Goal: Task Accomplishment & Management: Manage account settings

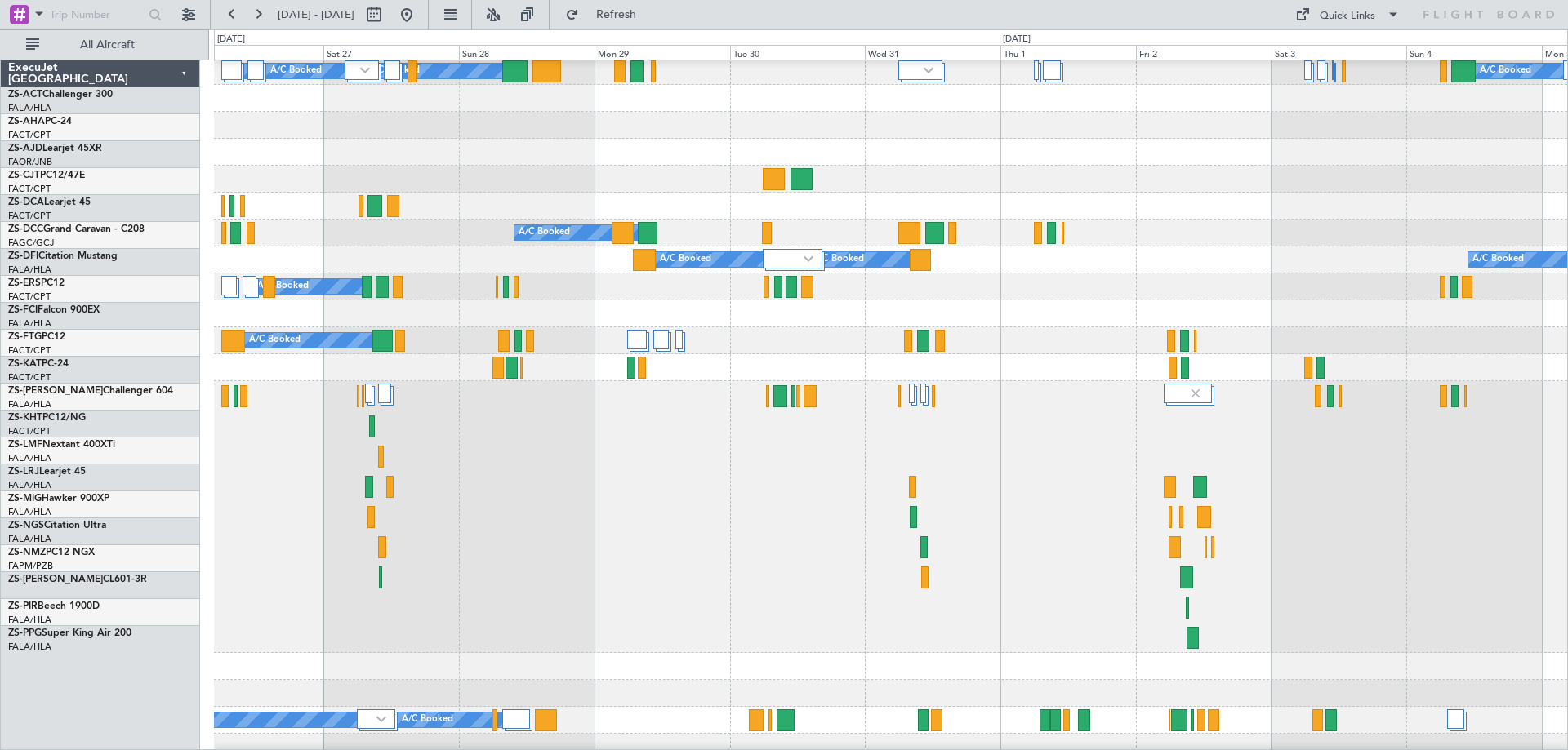
scroll to position [244, 0]
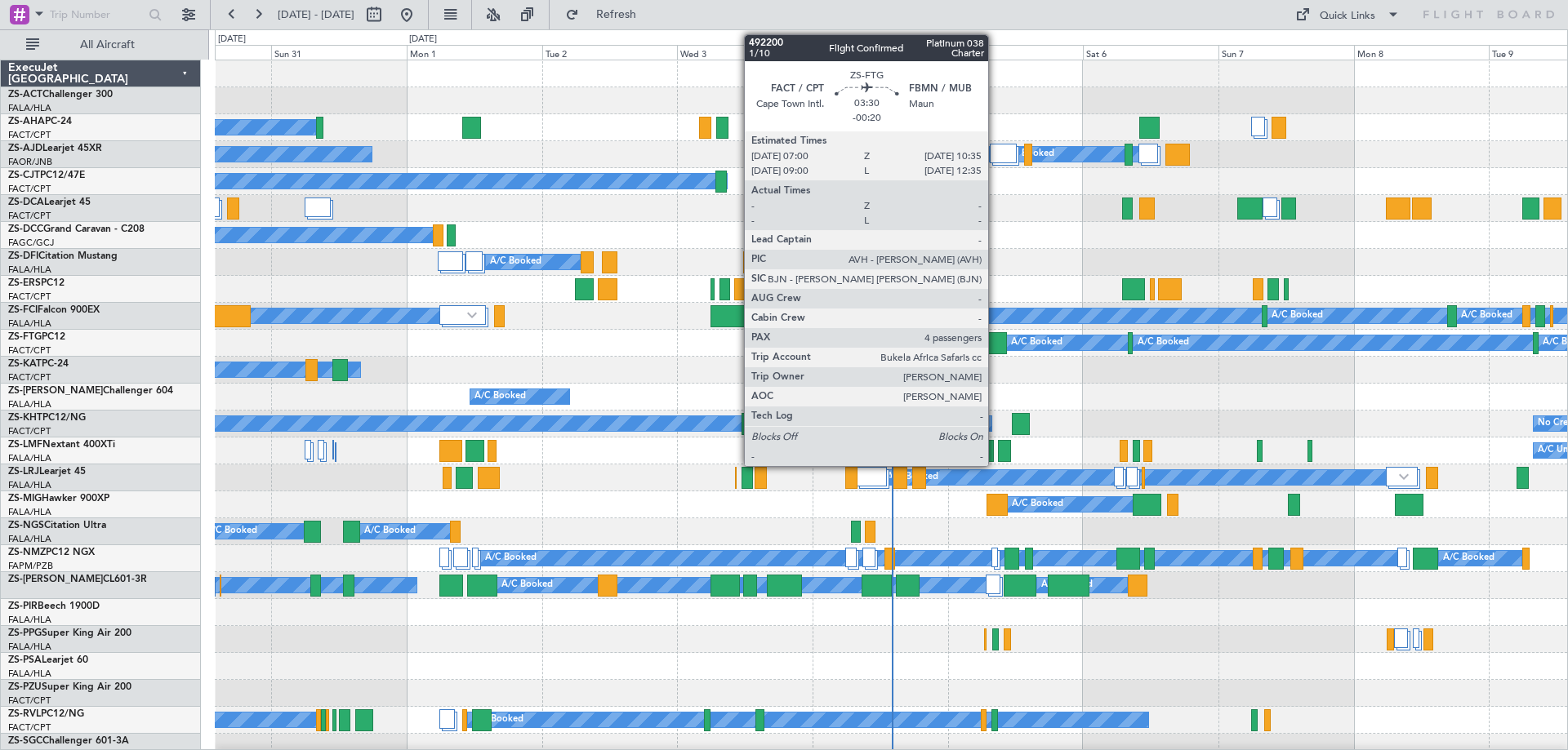
click at [995, 343] on div at bounding box center [996, 342] width 20 height 22
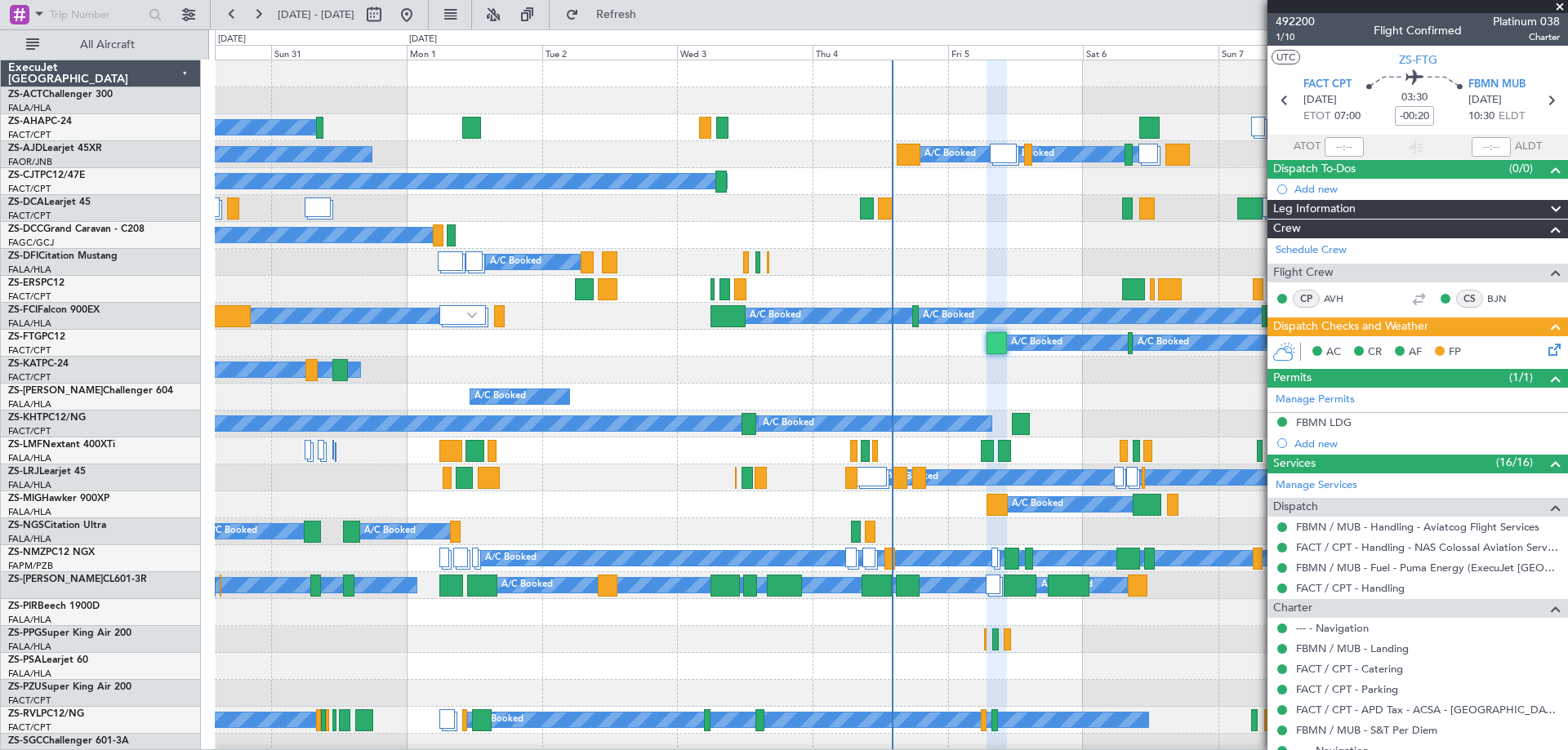
click at [1558, 10] on span at bounding box center [1559, 7] width 17 height 15
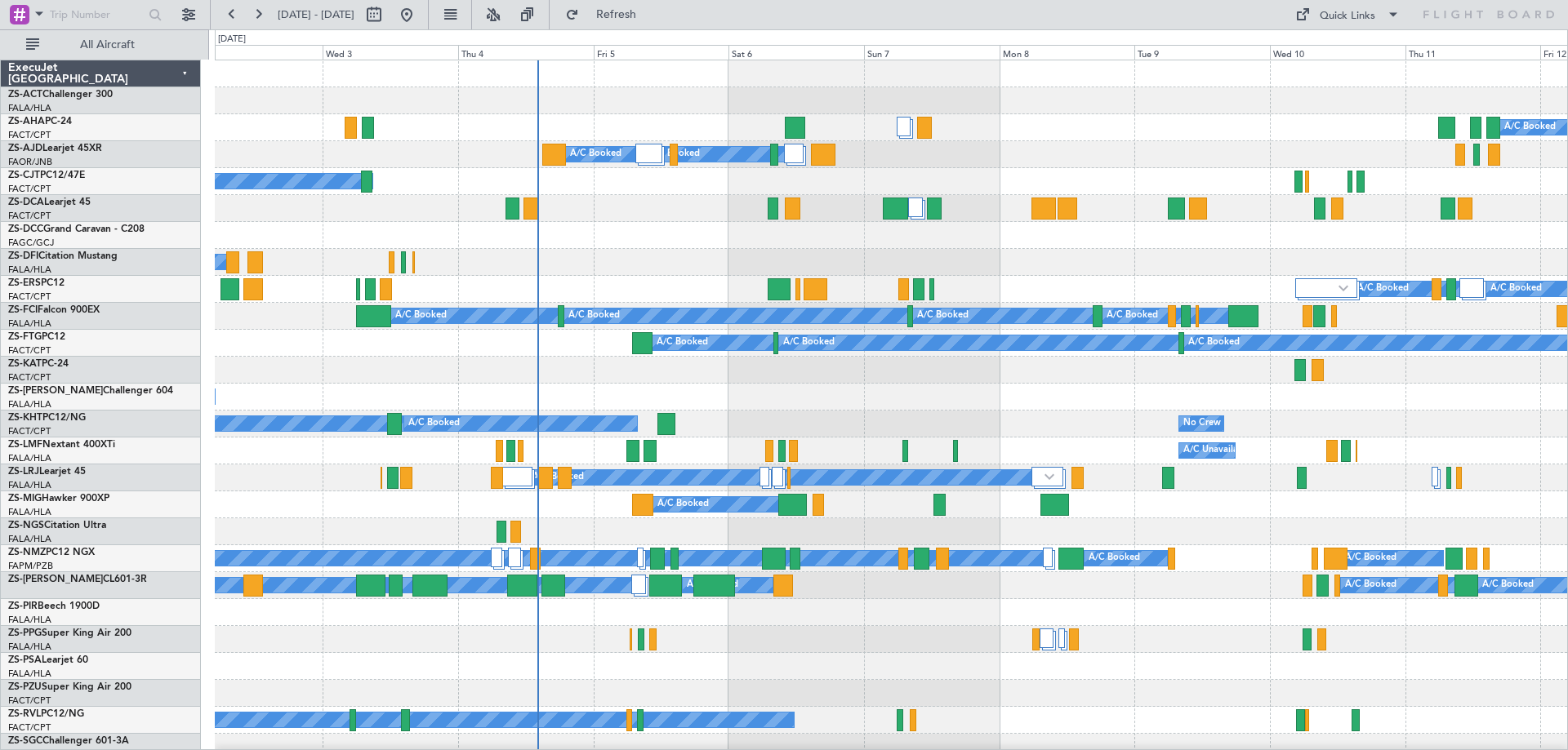
click at [852, 396] on div "A/C Booked A/C Booked" at bounding box center [891, 396] width 1352 height 27
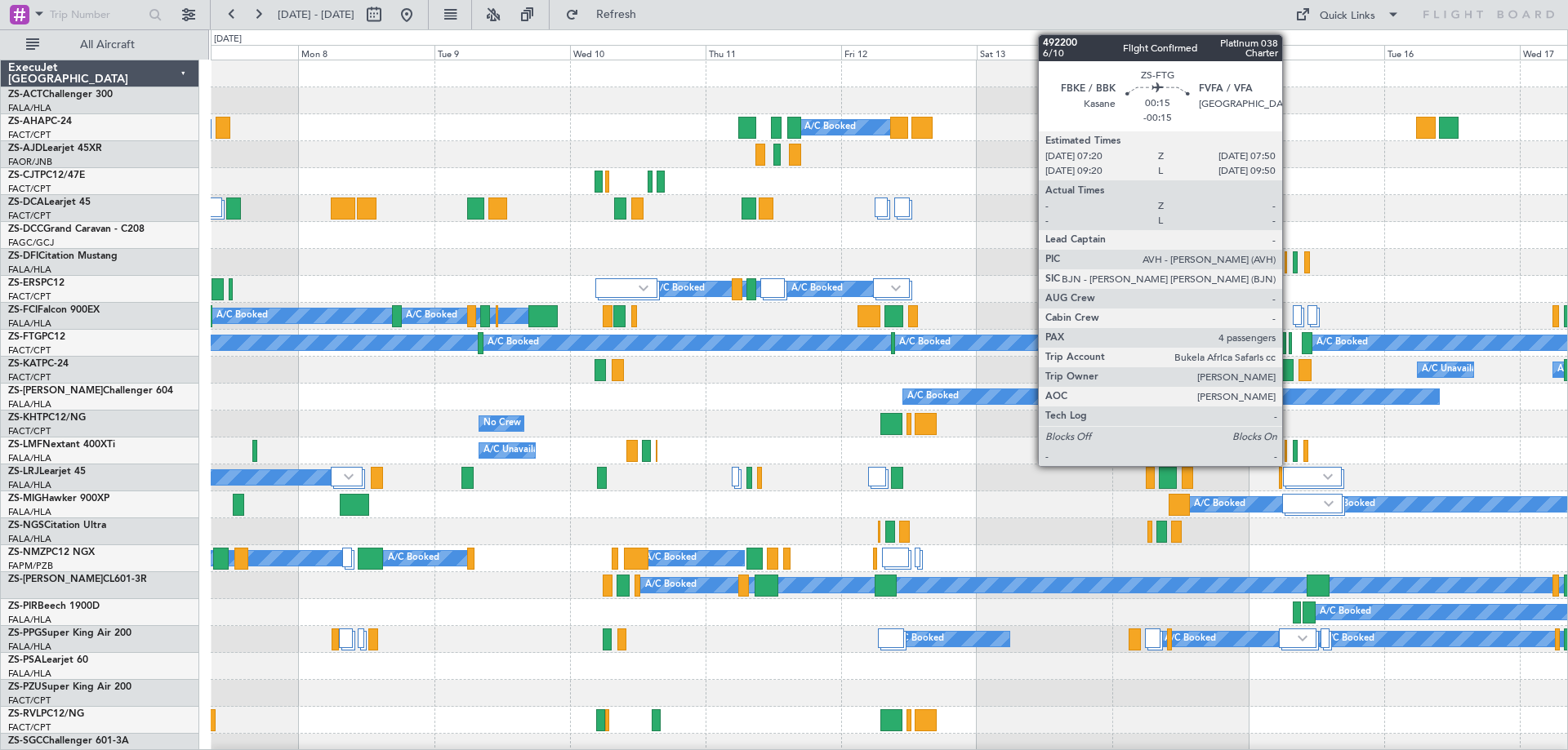
click at [1289, 344] on div at bounding box center [1290, 342] width 3 height 22
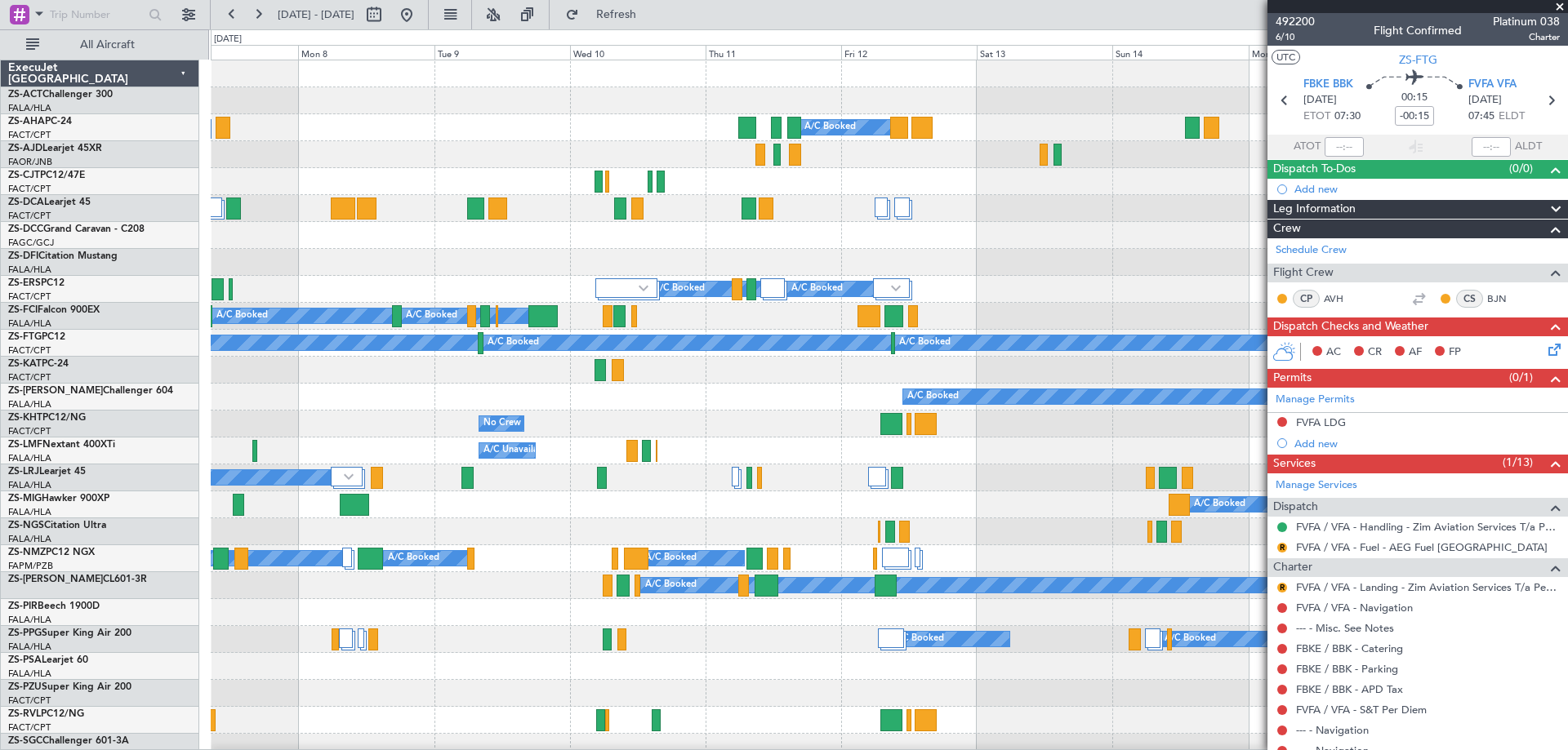
click at [1304, 420] on div "FVFA LDG" at bounding box center [1320, 423] width 50 height 14
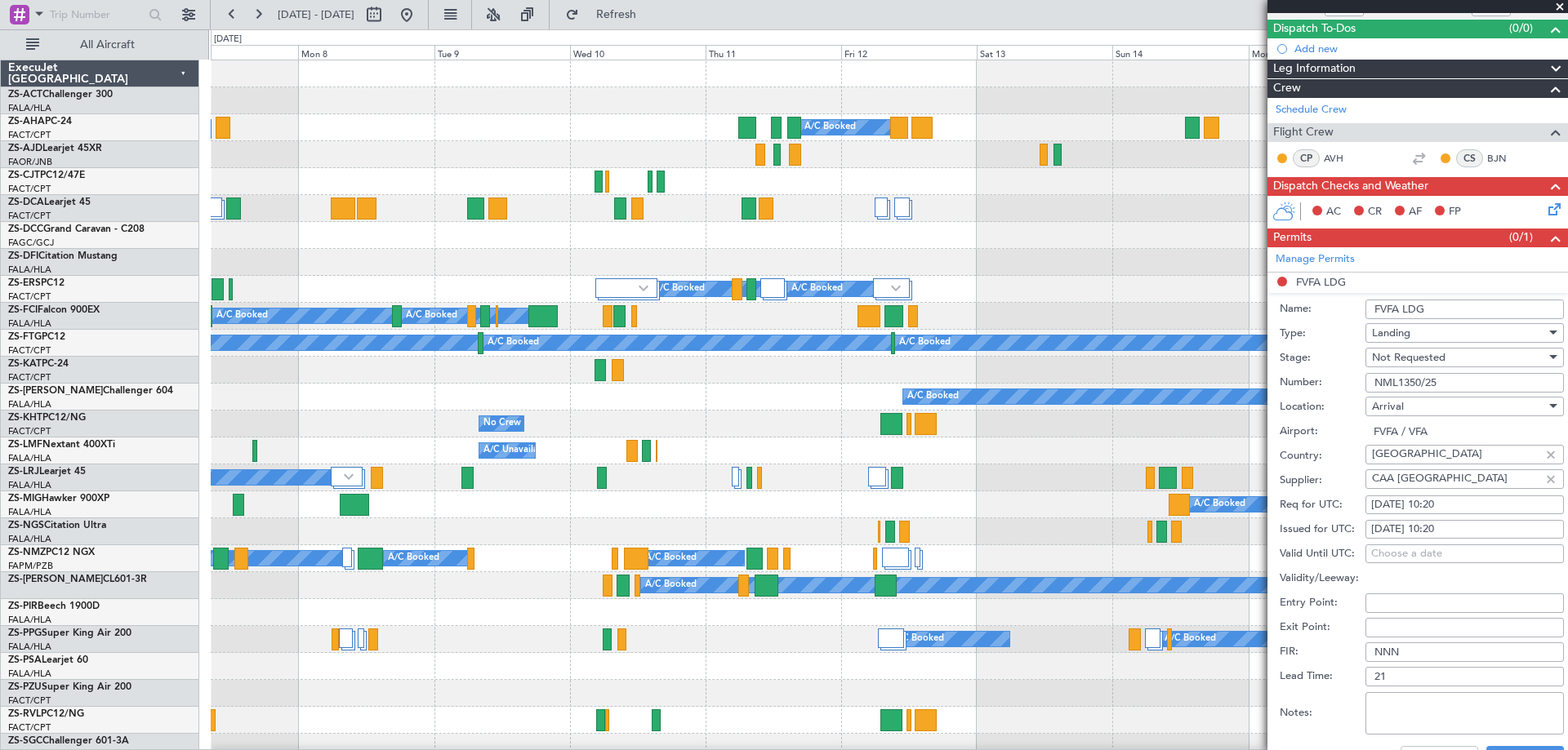
scroll to position [244, 0]
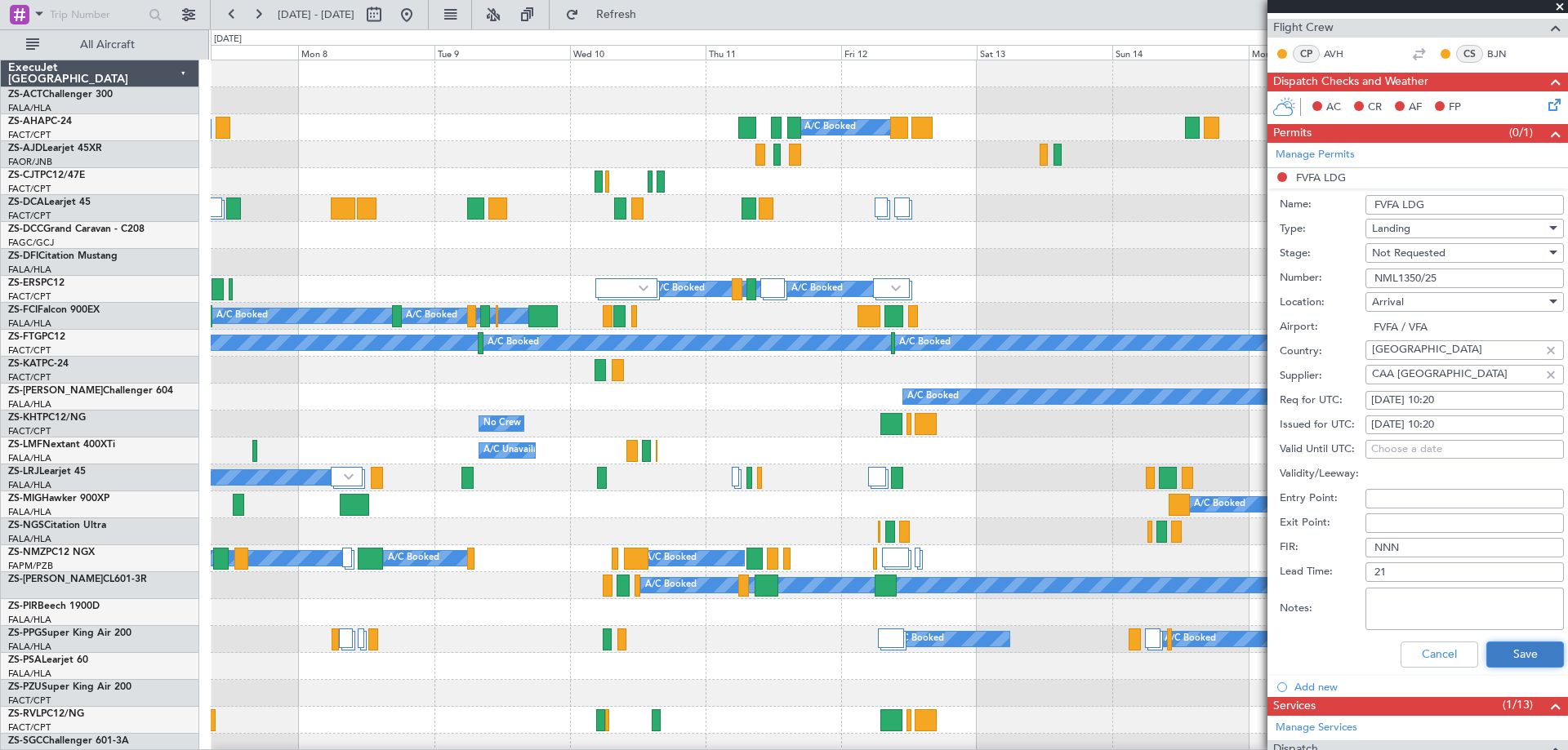
click at [1512, 653] on button "Save" at bounding box center [1524, 655] width 78 height 26
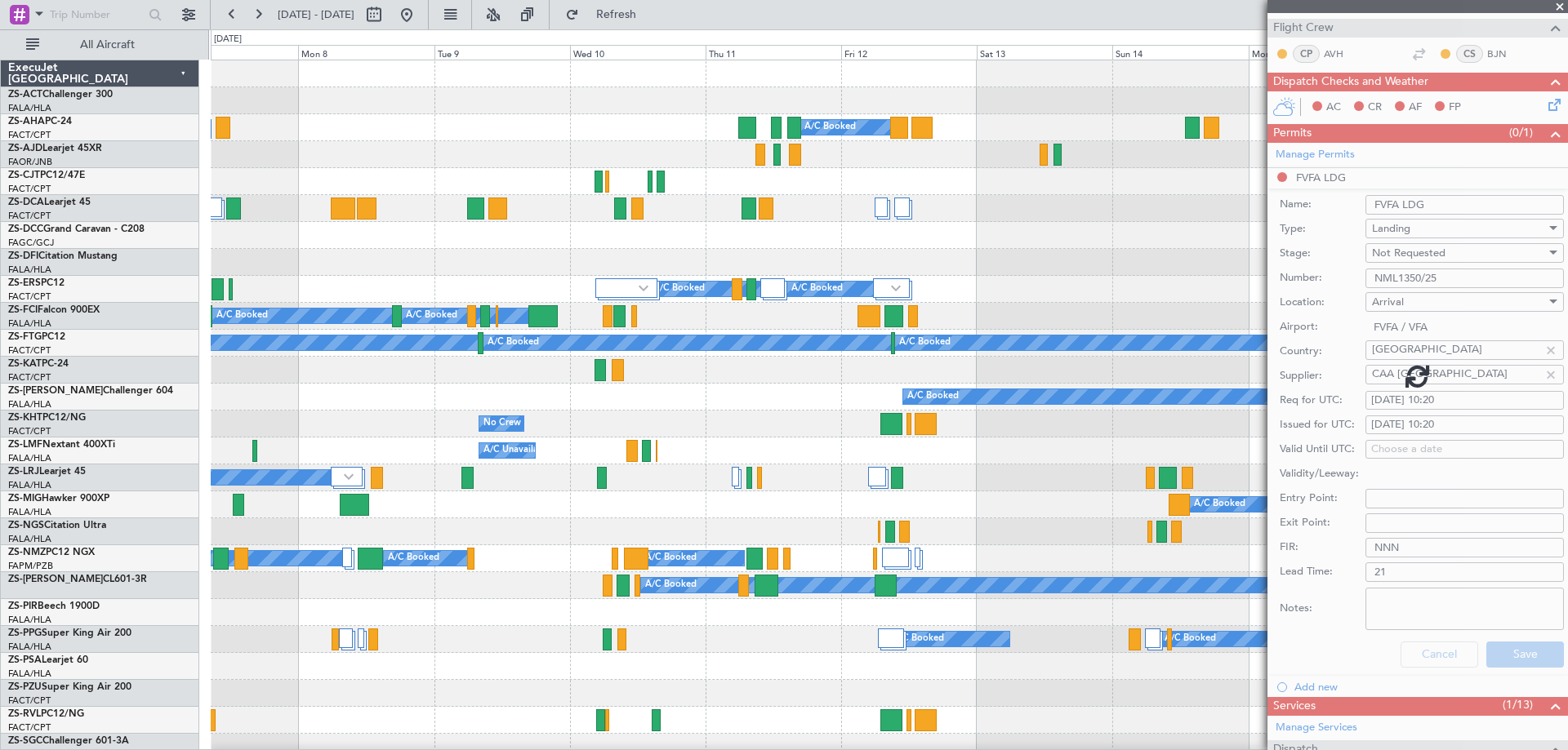
scroll to position [244, 0]
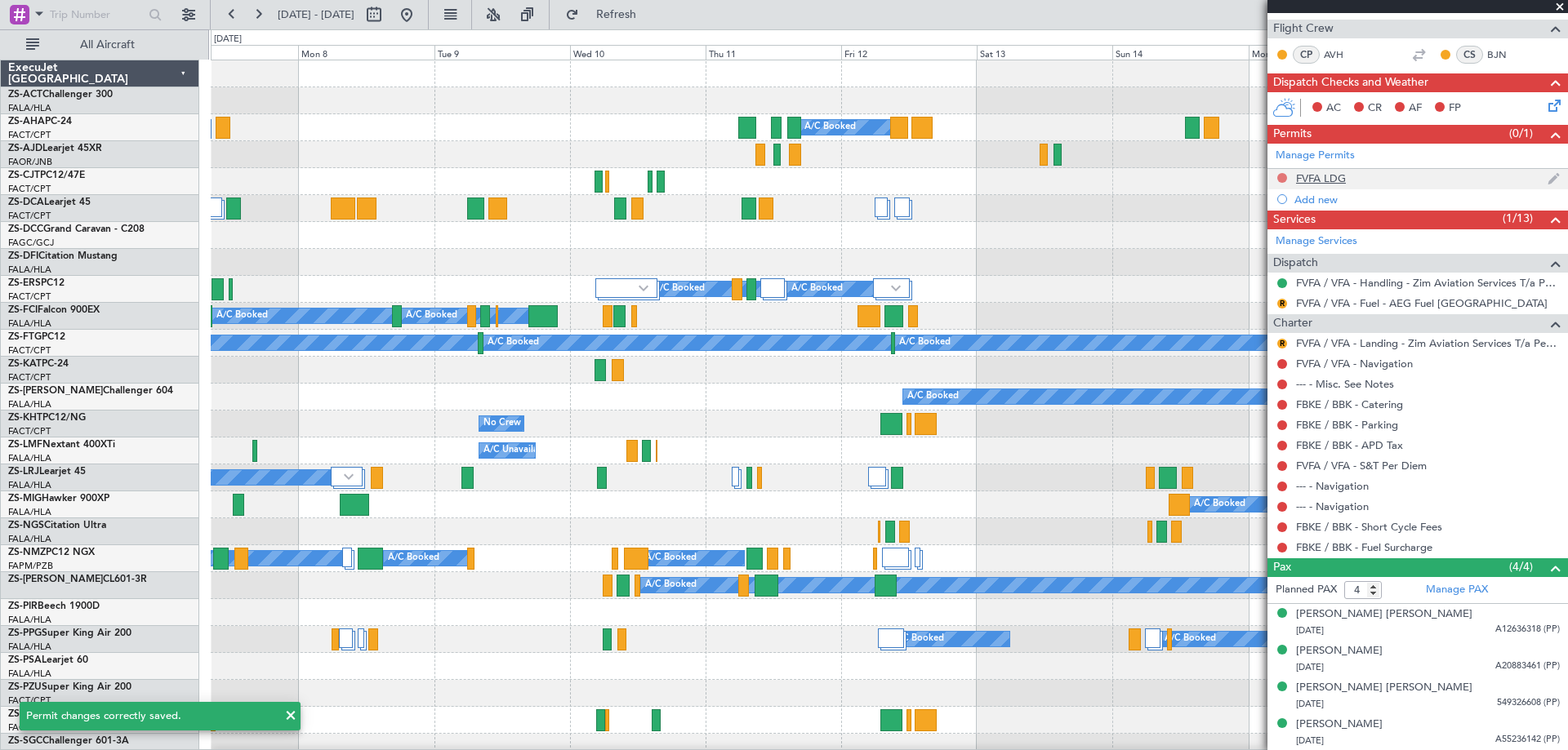
click at [1283, 180] on button at bounding box center [1281, 177] width 10 height 10
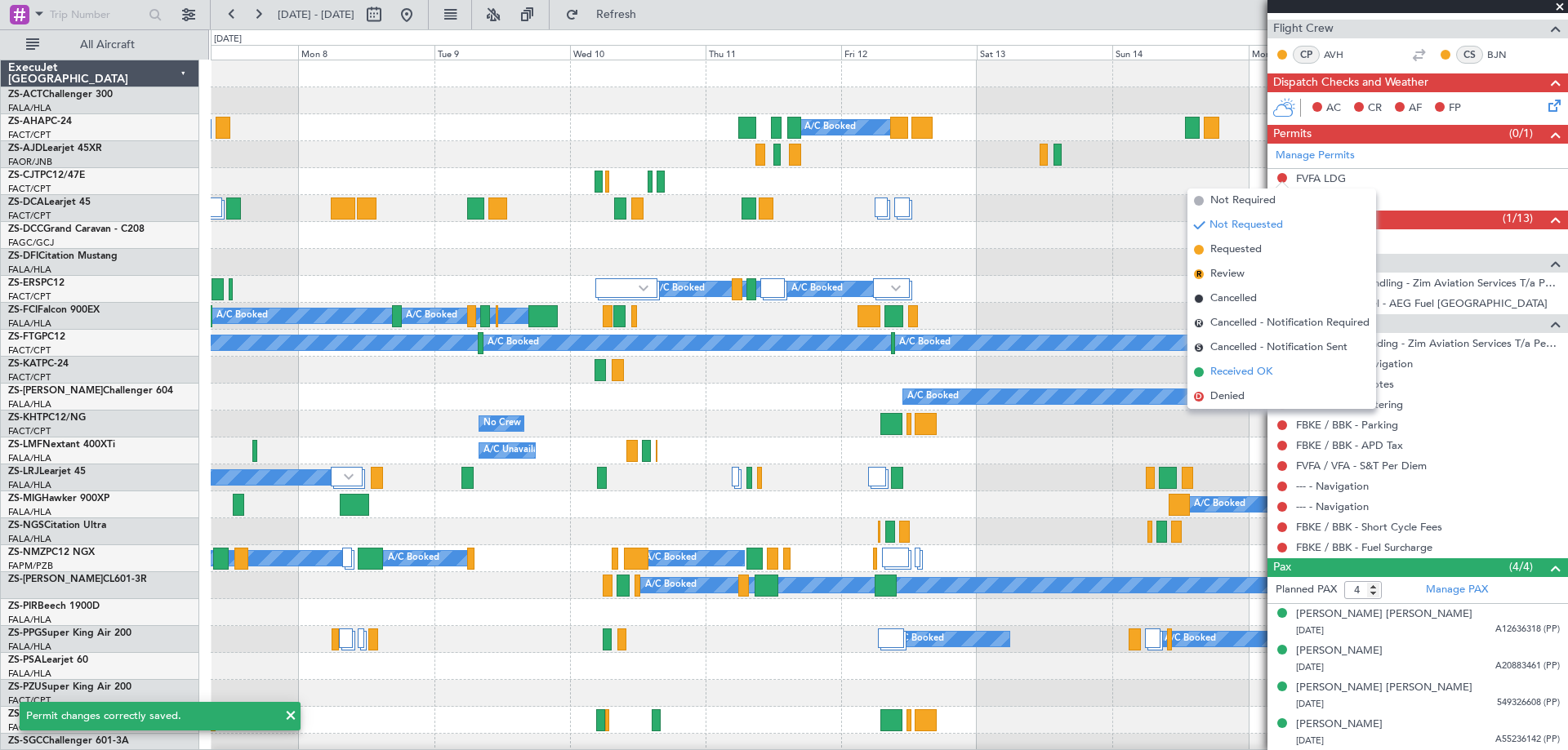
click at [1284, 366] on li "Received OK" at bounding box center [1281, 372] width 189 height 24
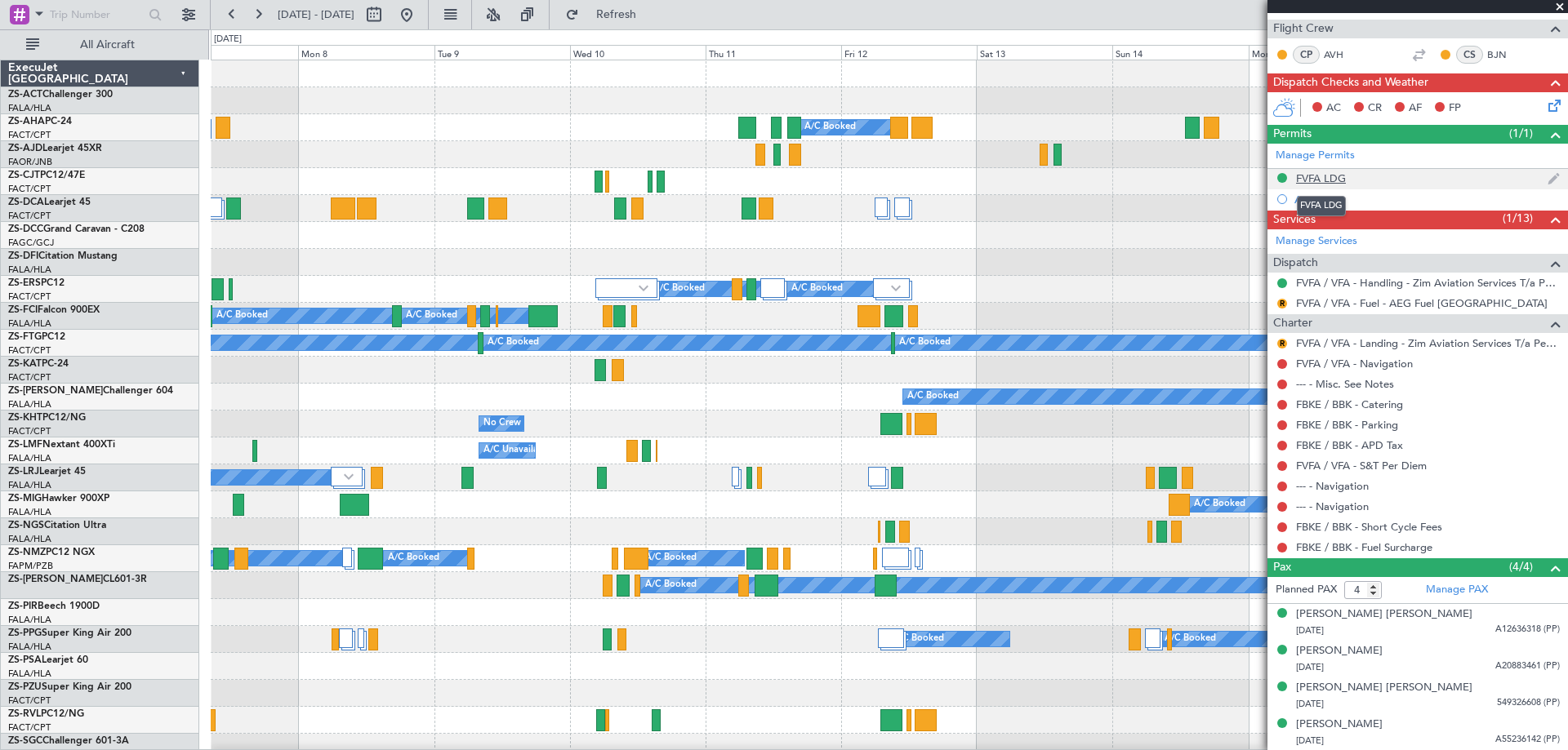
click at [1323, 181] on div "FVFA LDG" at bounding box center [1320, 178] width 50 height 14
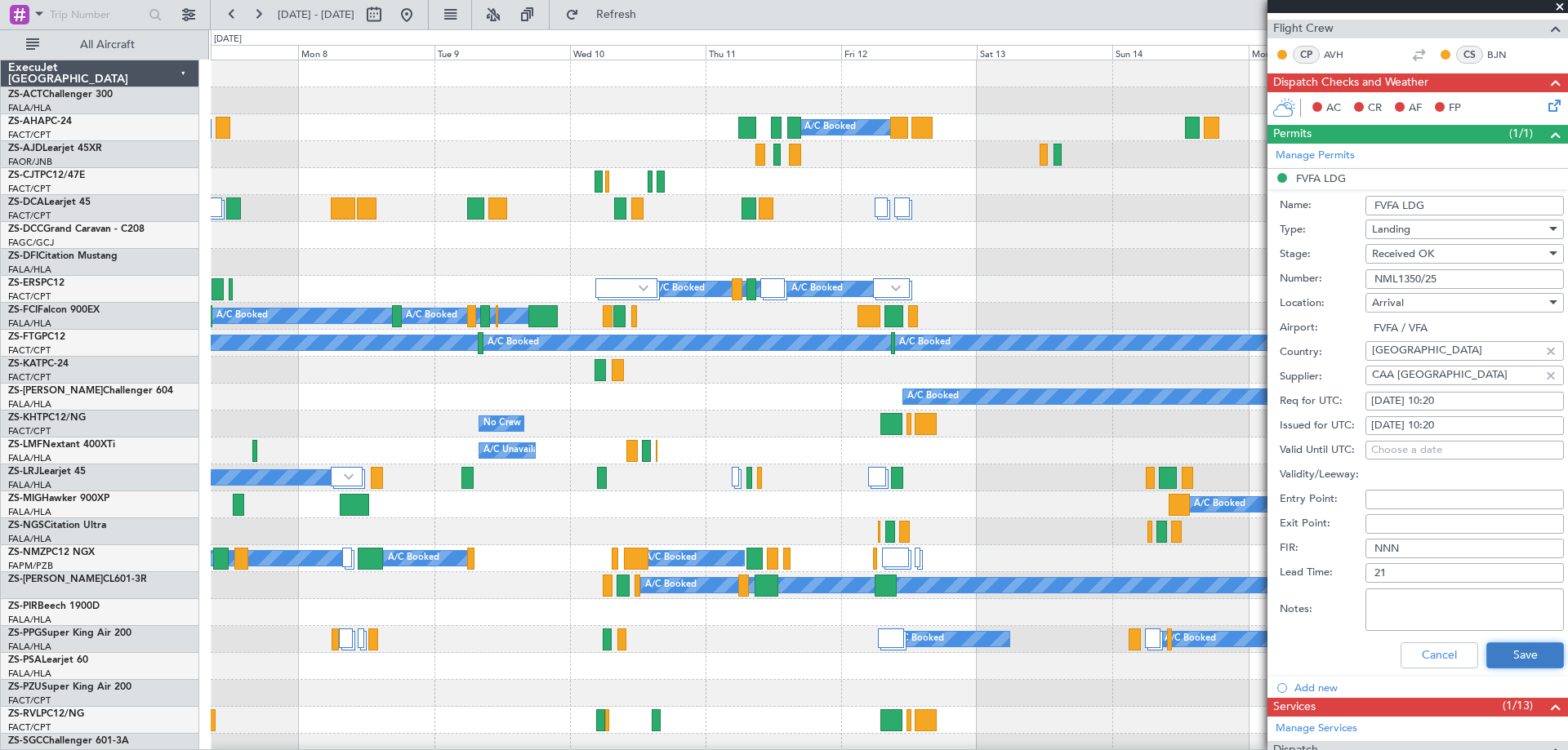
click at [1503, 647] on button "Save" at bounding box center [1524, 656] width 78 height 26
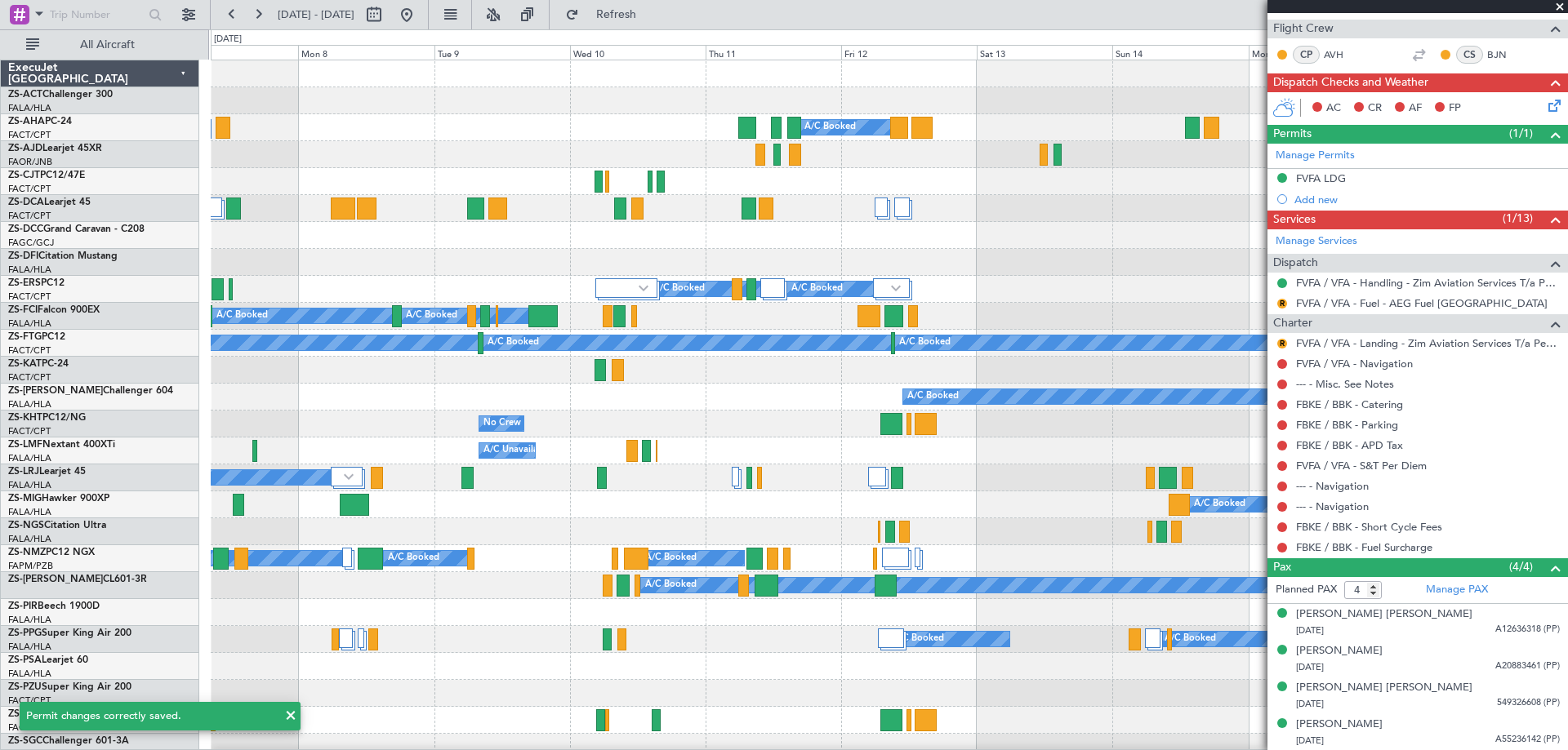
click at [1558, 9] on span at bounding box center [1559, 7] width 17 height 15
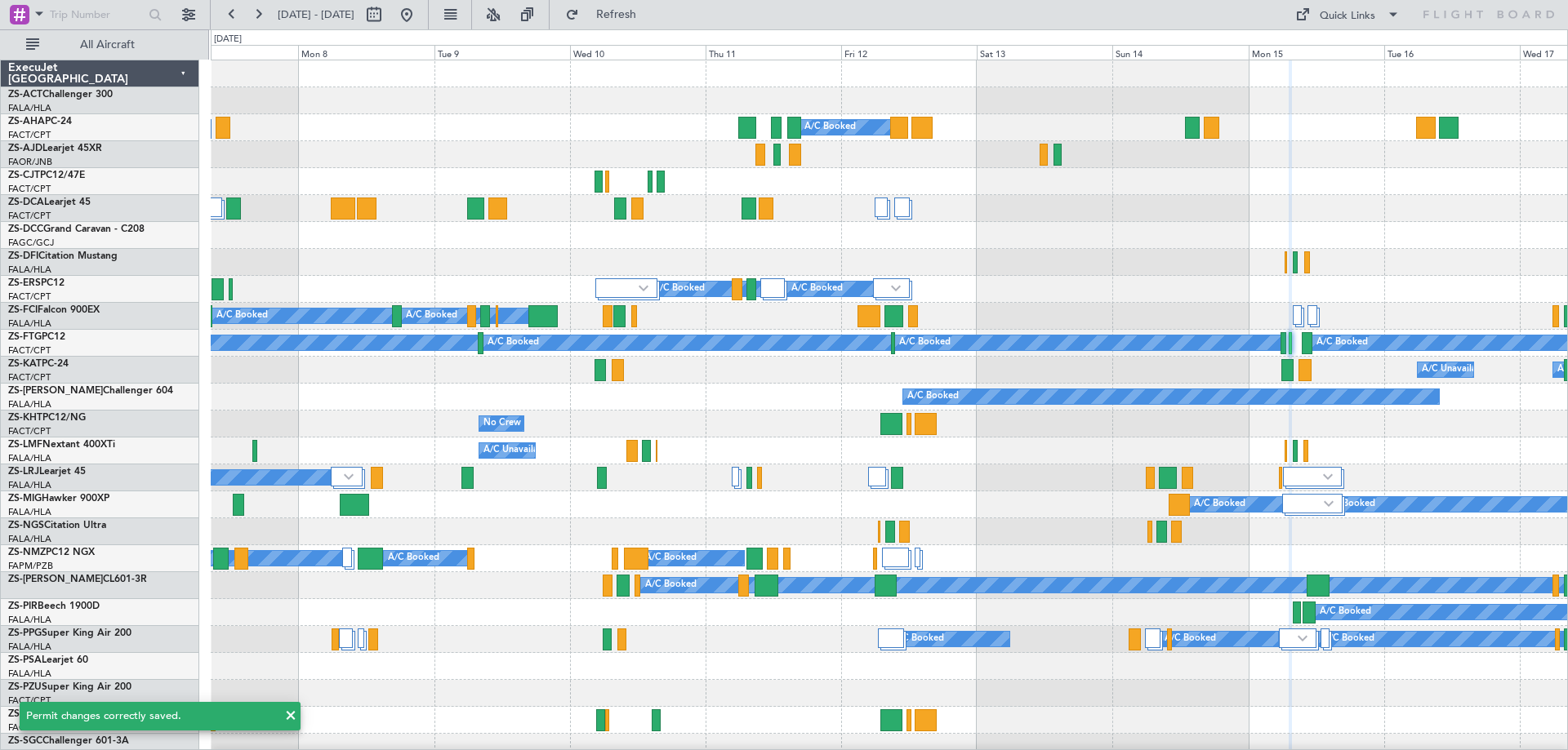
type input "0"
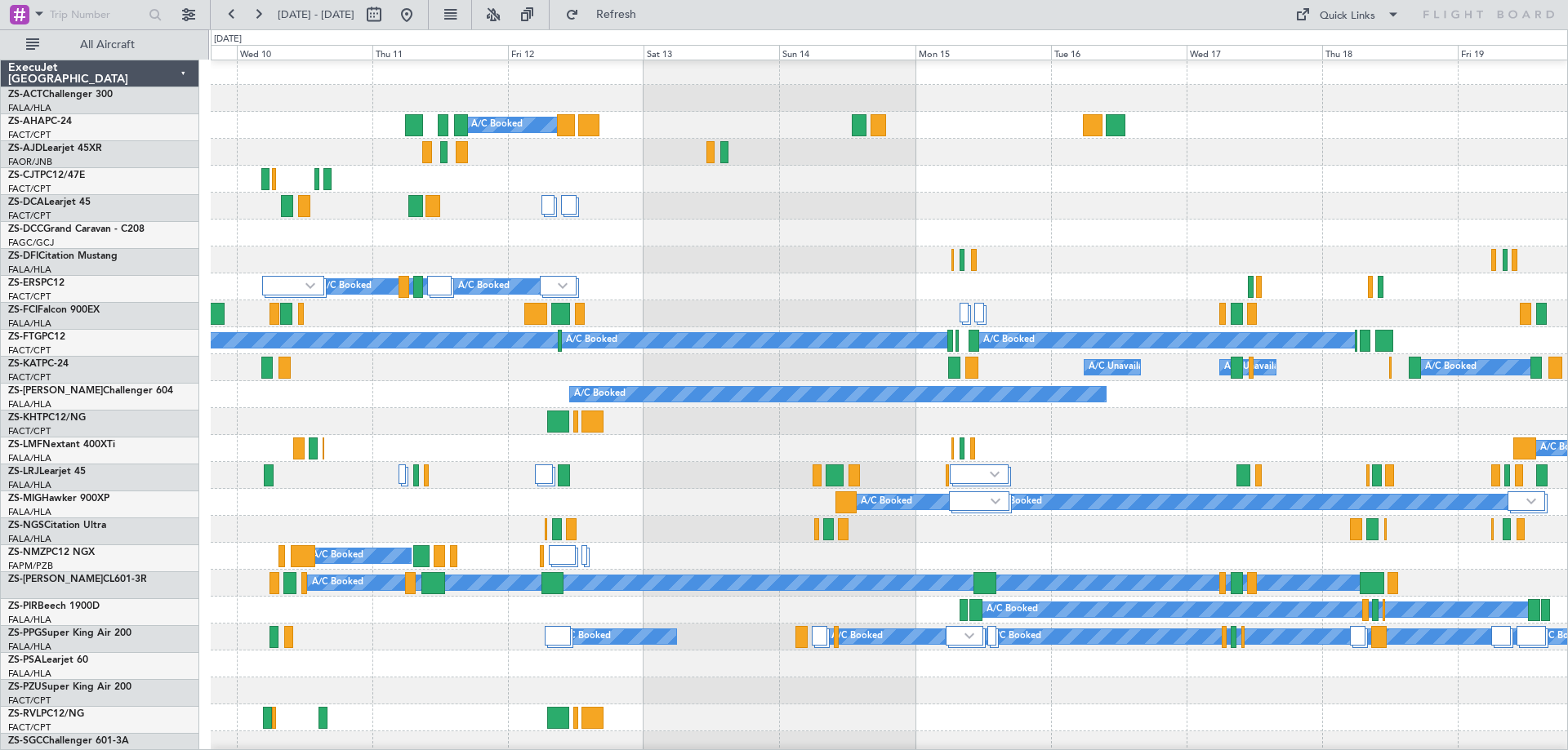
scroll to position [3, 0]
click at [1026, 433] on div "No Crew" at bounding box center [888, 421] width 1357 height 27
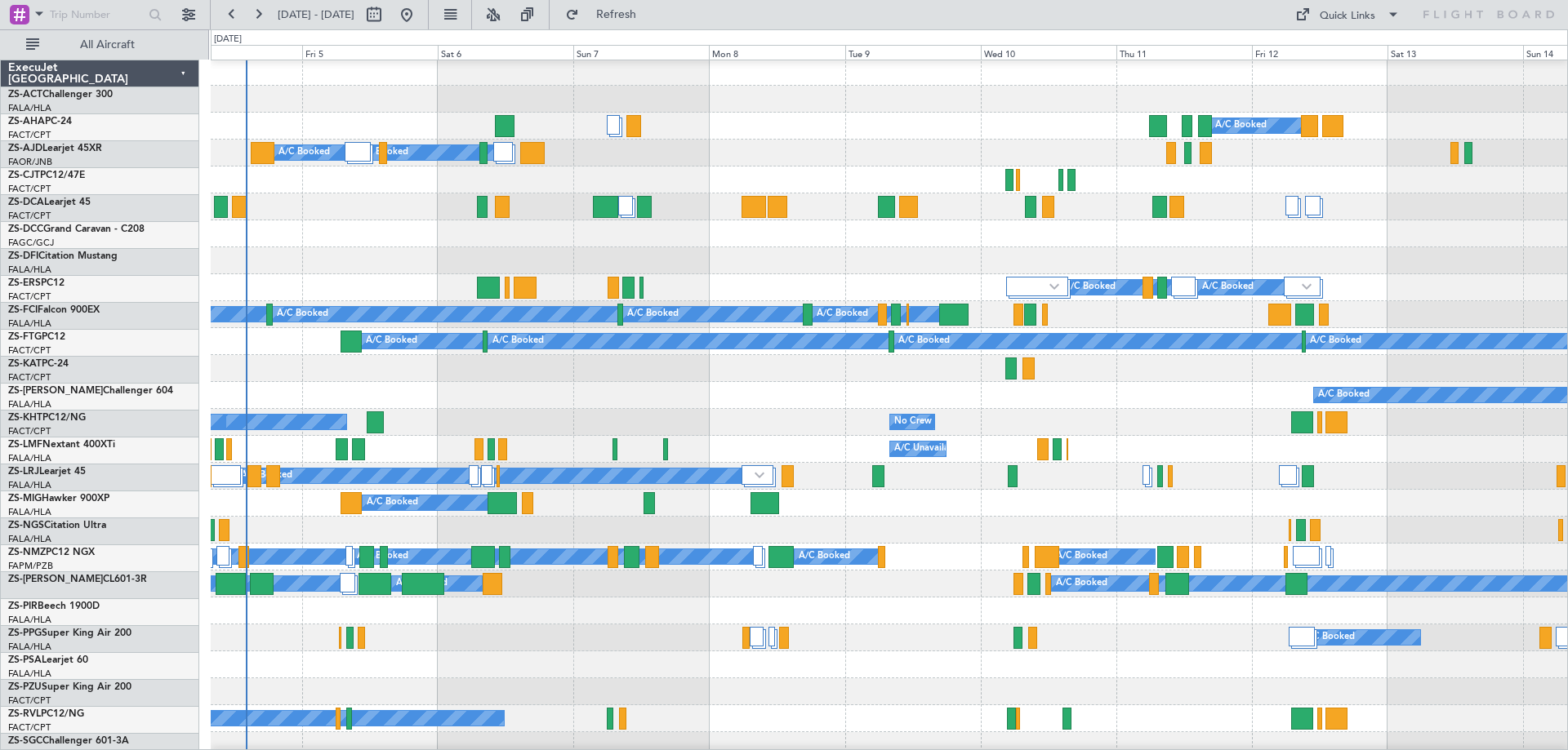
scroll to position [2, 0]
click at [640, 255] on div "A/C Booked" at bounding box center [888, 260] width 1357 height 27
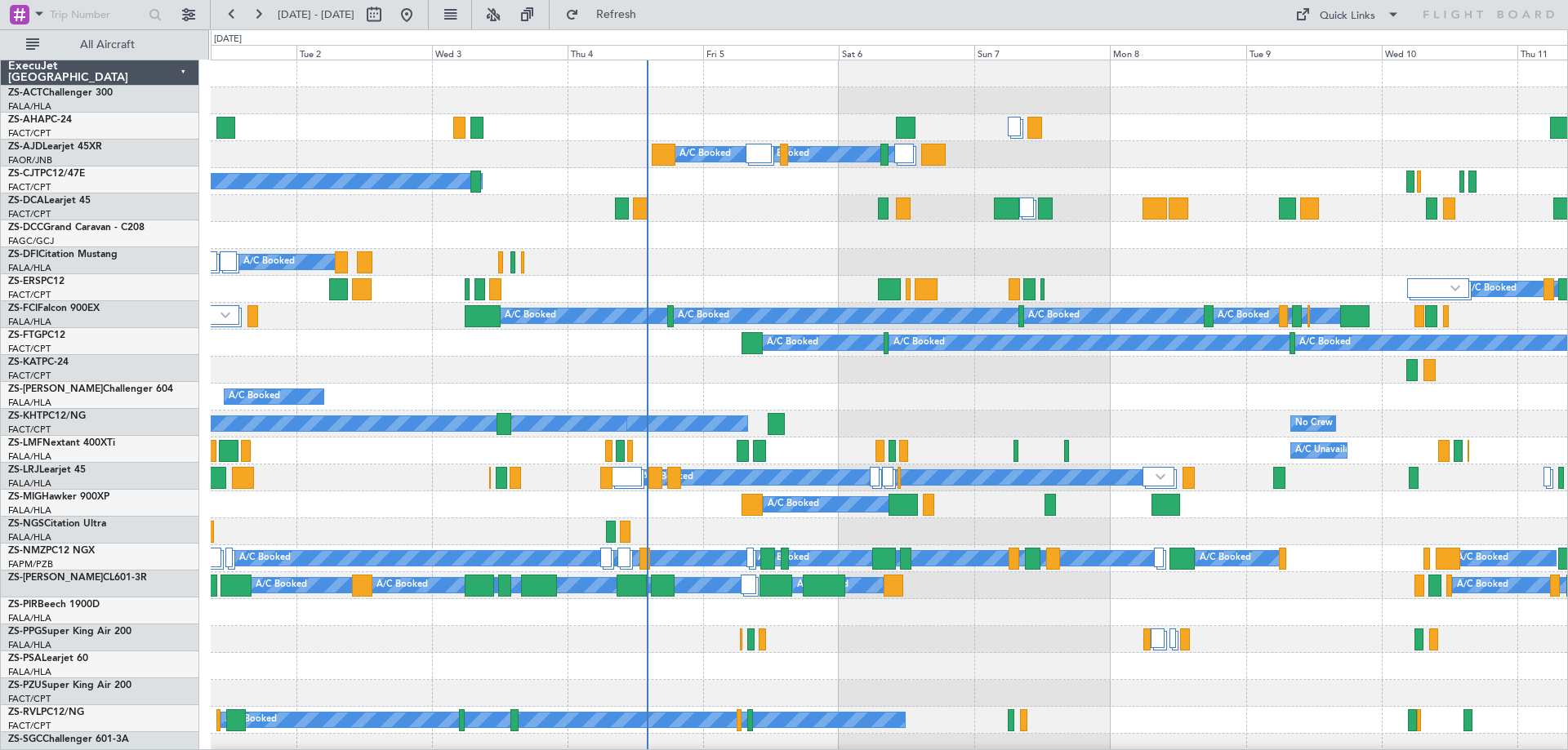
scroll to position [0, 0]
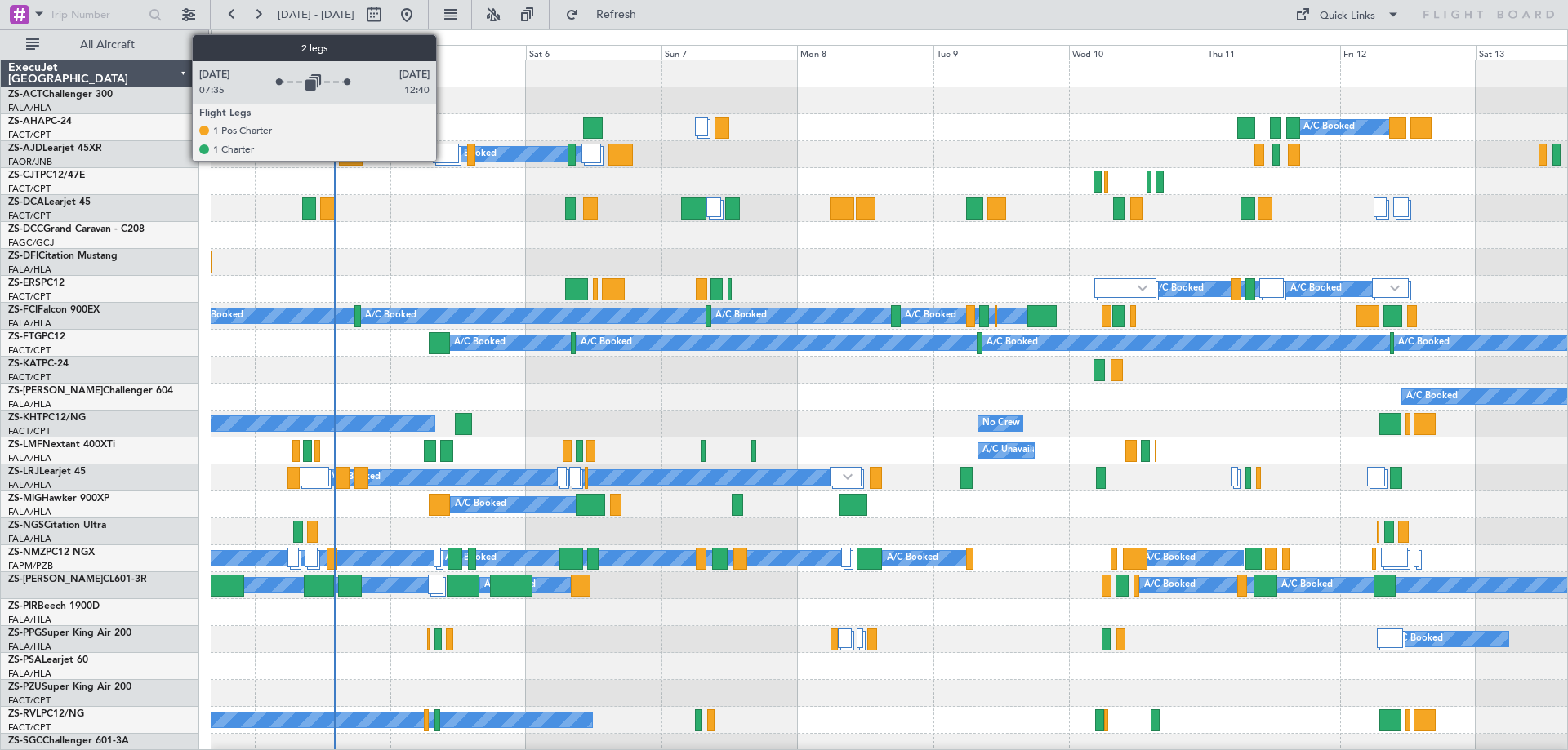
click at [444, 153] on div at bounding box center [446, 154] width 27 height 19
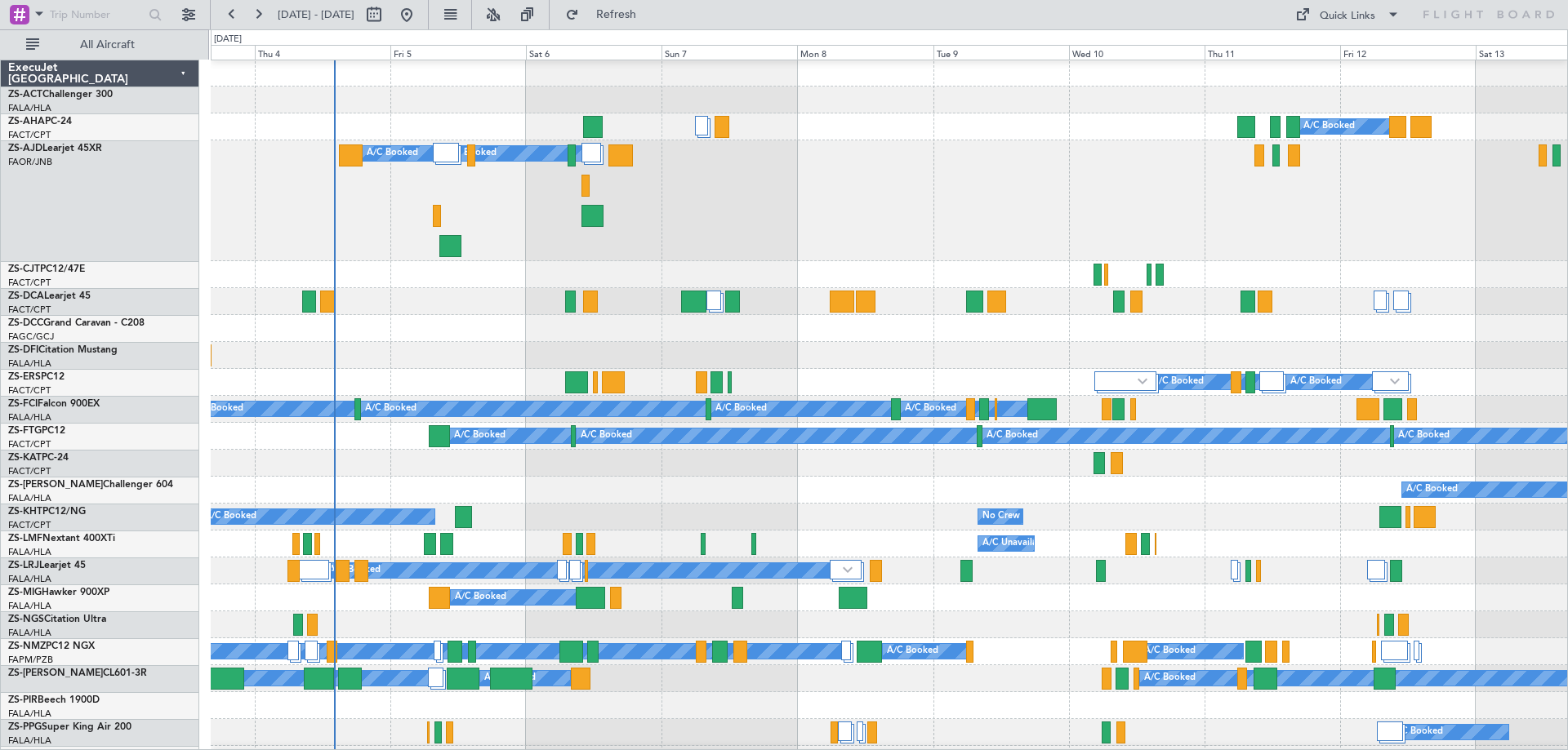
scroll to position [81, 0]
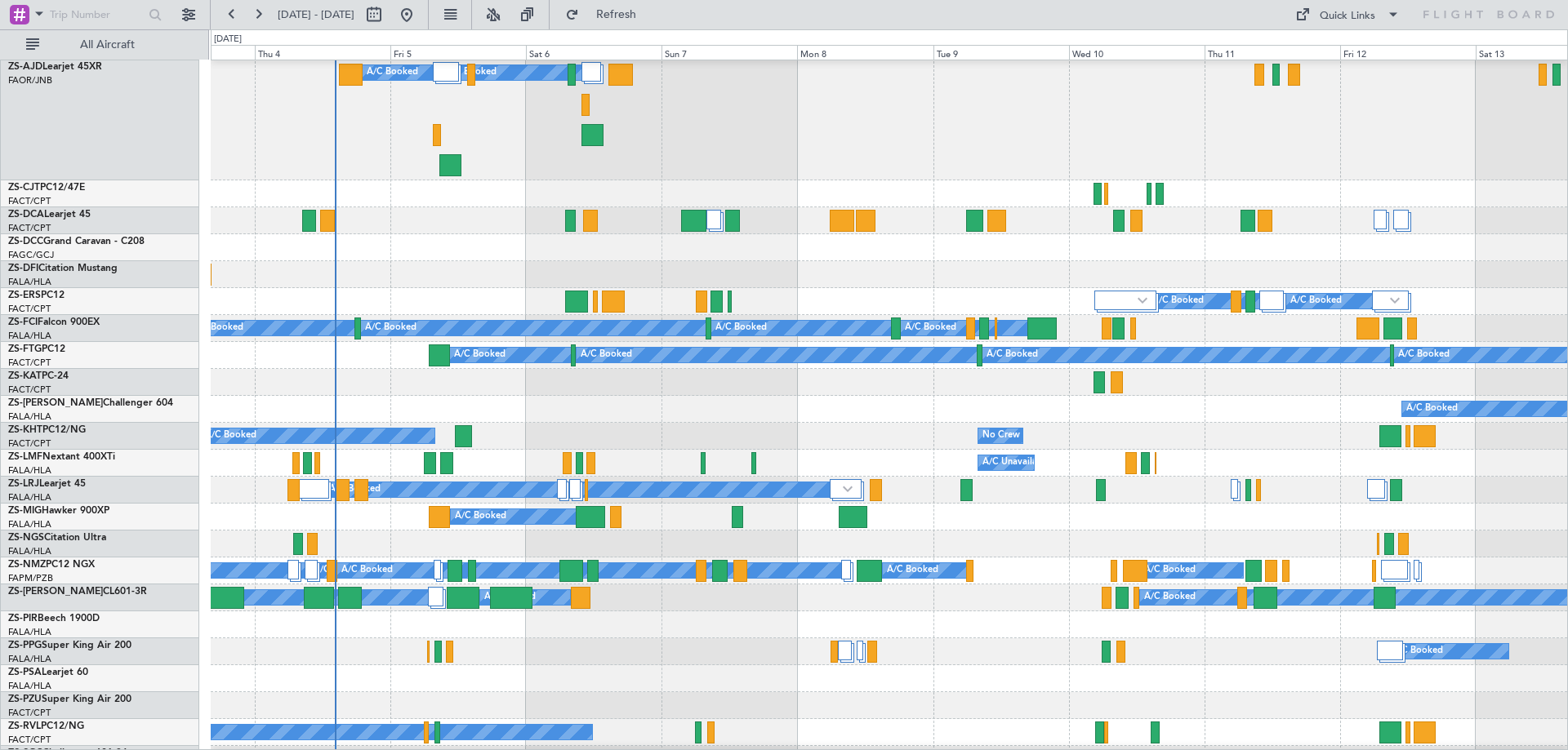
click at [281, 404] on div "A/C Booked A/C Booked" at bounding box center [888, 409] width 1357 height 27
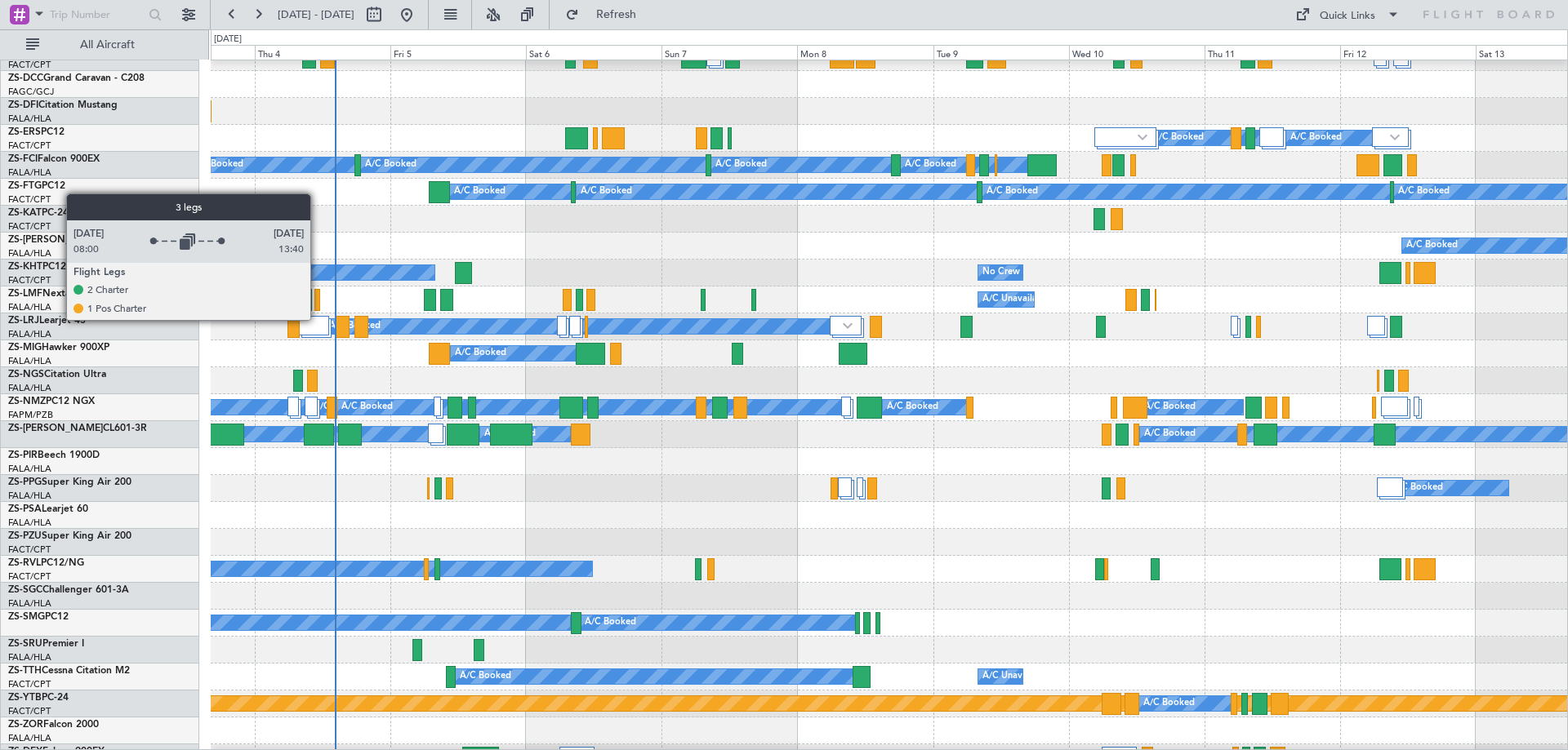
click at [318, 320] on div at bounding box center [314, 326] width 31 height 19
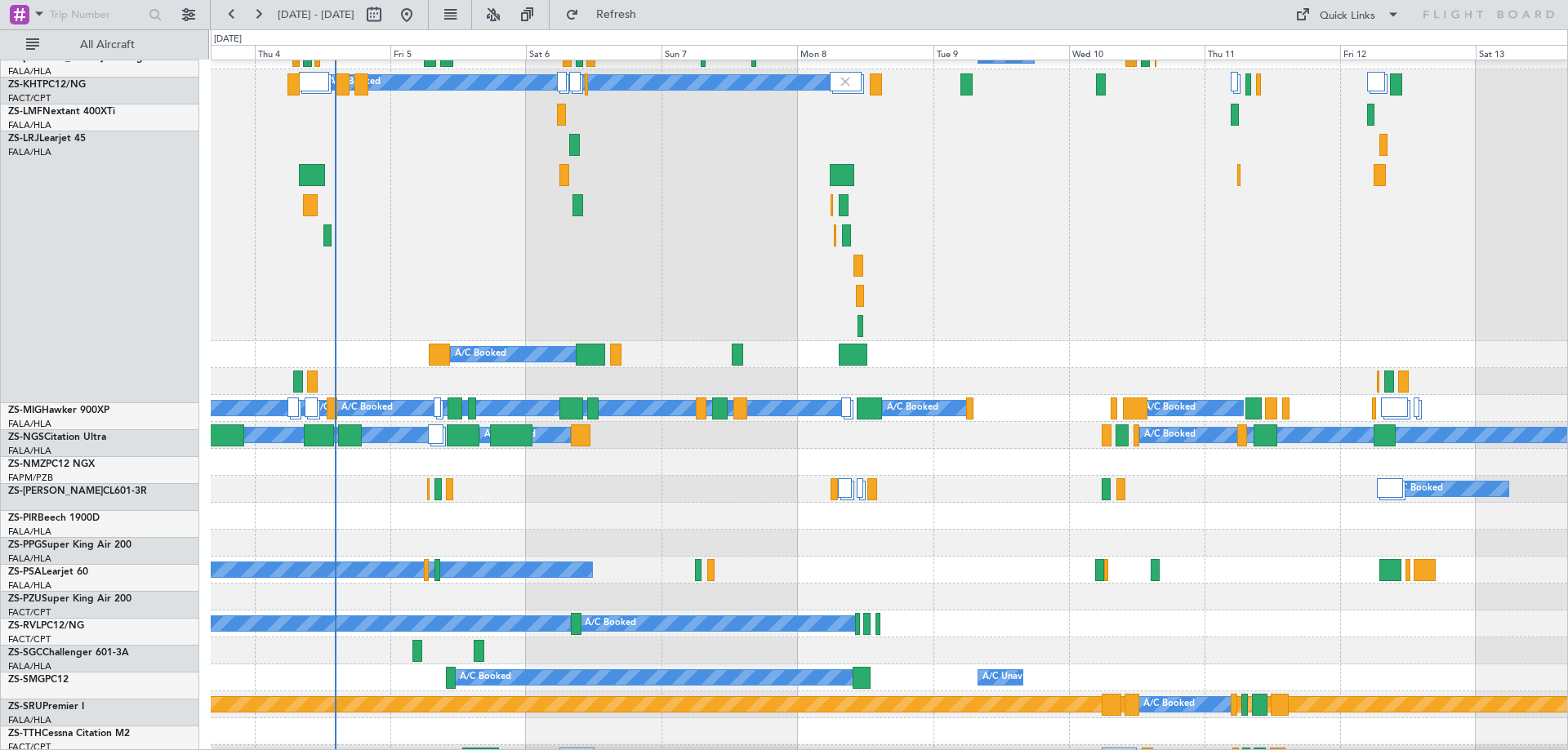
scroll to position [490, 0]
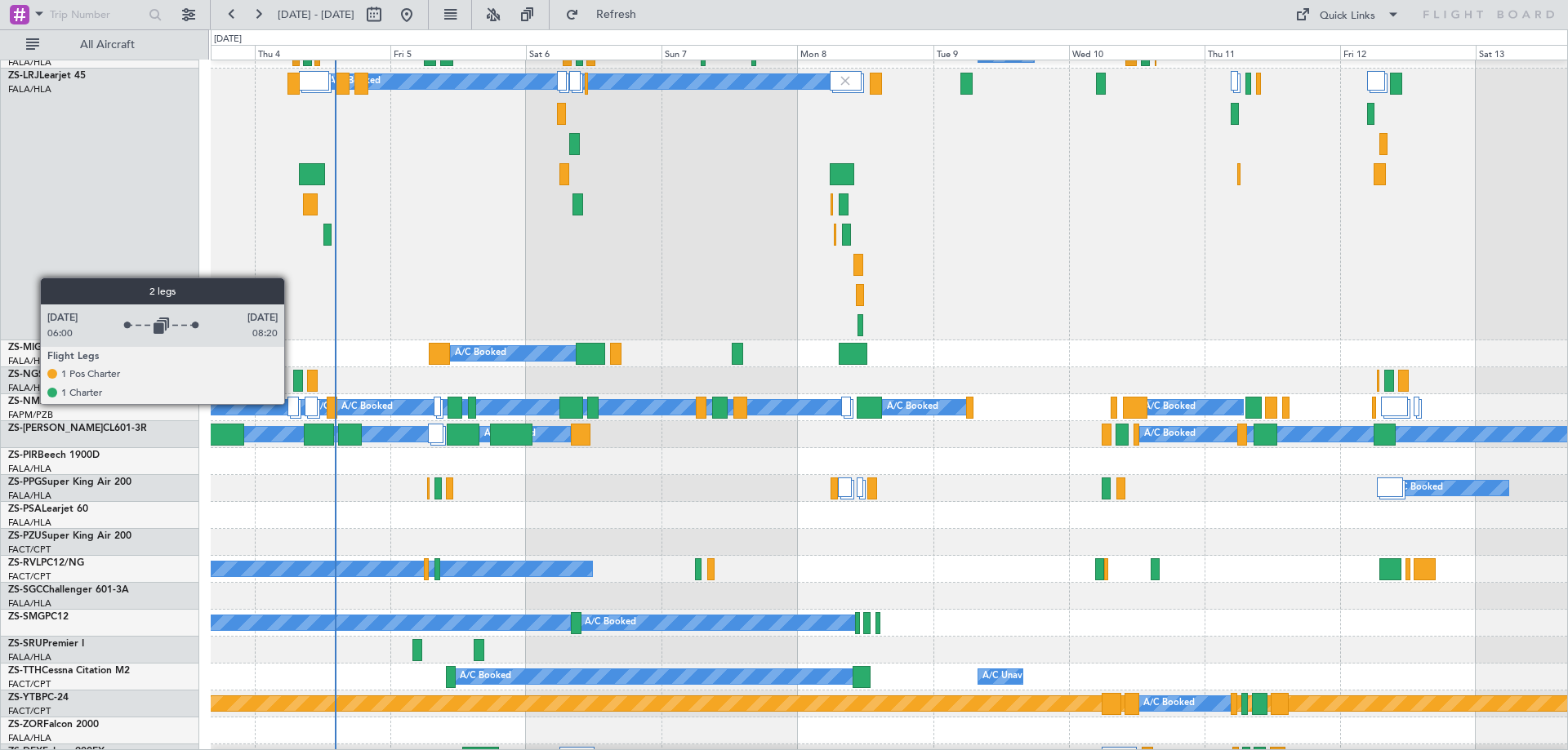
click at [292, 403] on div at bounding box center [293, 406] width 11 height 19
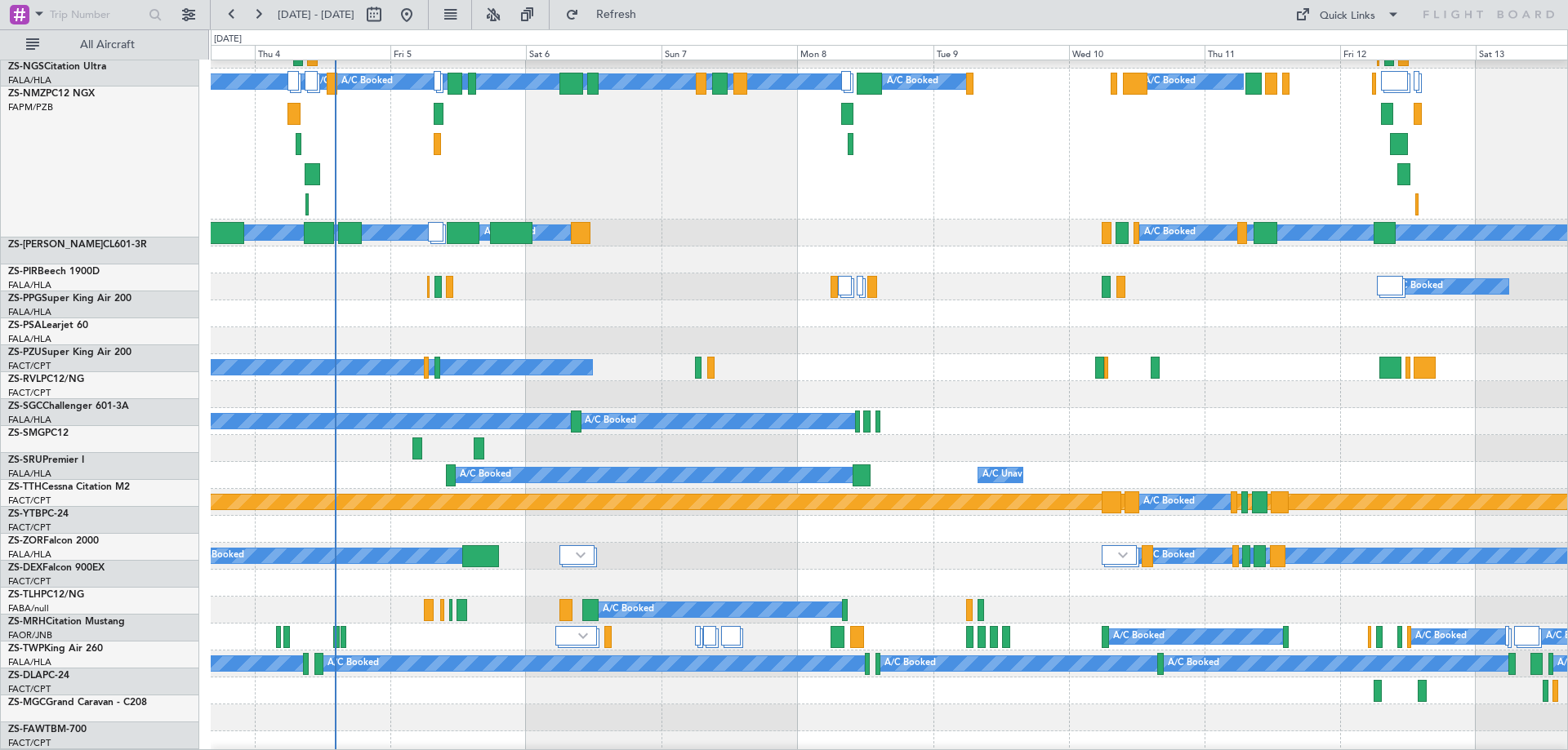
scroll to position [816, 0]
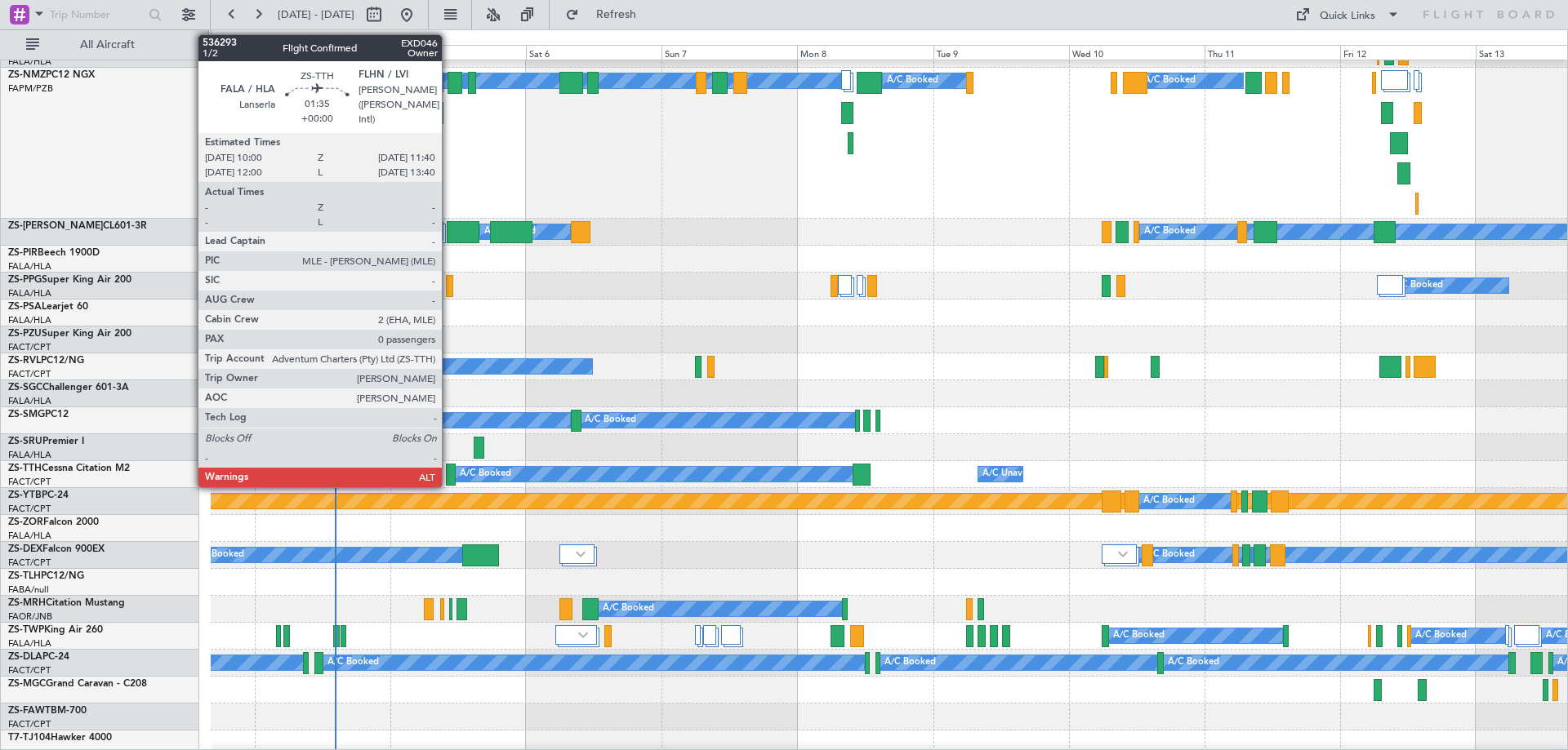
click at [449, 476] on div at bounding box center [450, 474] width 10 height 22
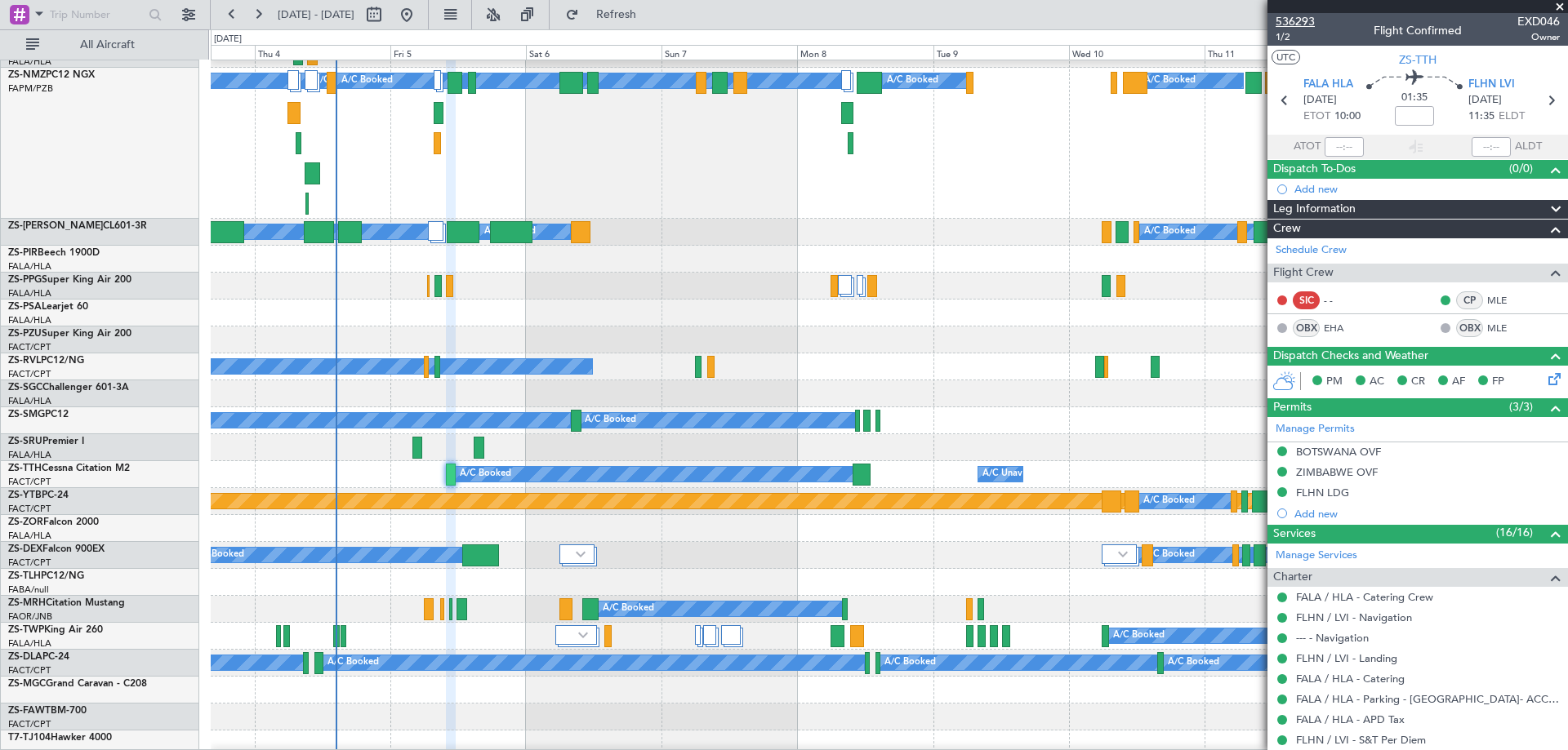
click at [1295, 22] on span "536293" at bounding box center [1295, 22] width 39 height 17
click at [265, 604] on div "A/C Booked" at bounding box center [888, 609] width 1357 height 27
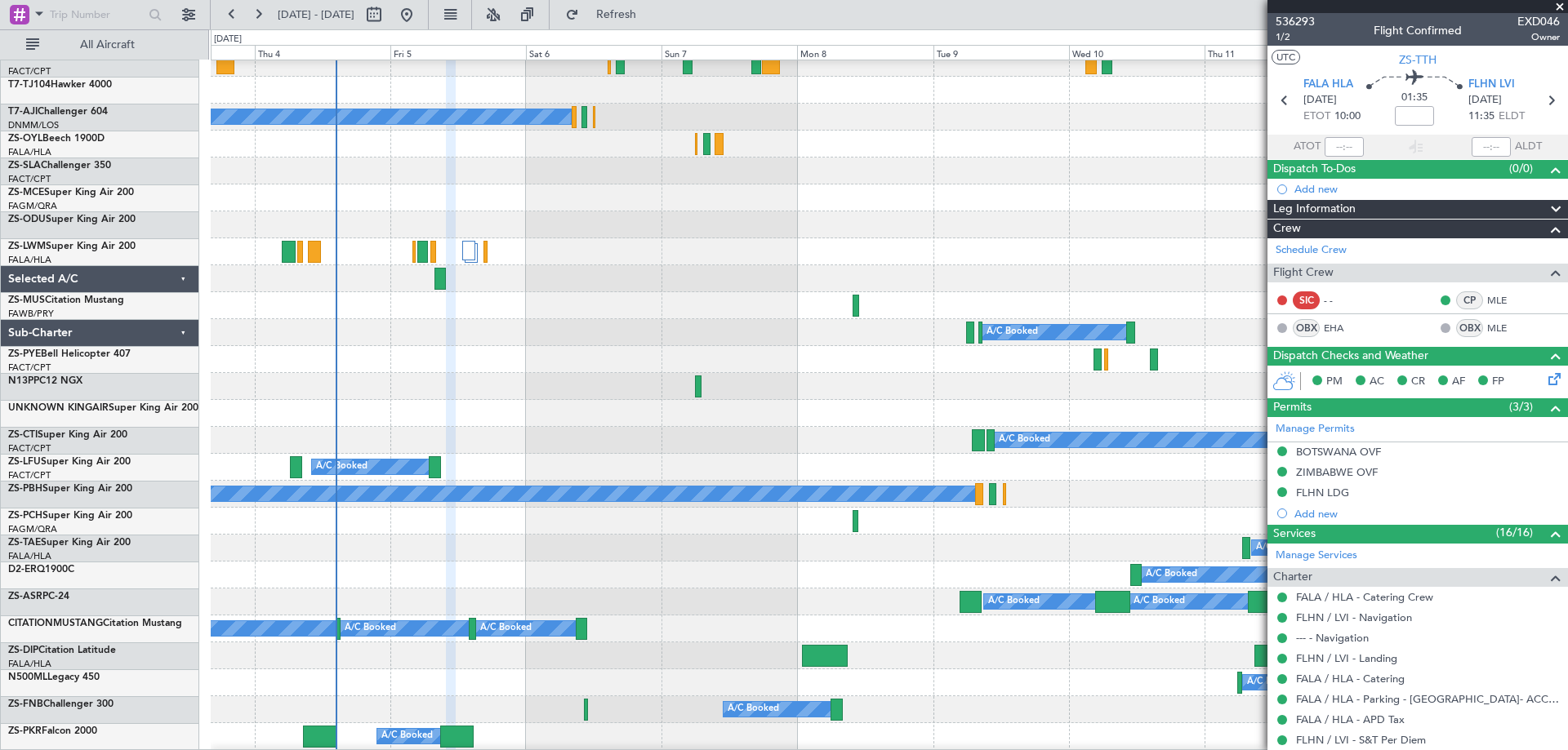
scroll to position [1633, 0]
